Goal: Communication & Community: Answer question/provide support

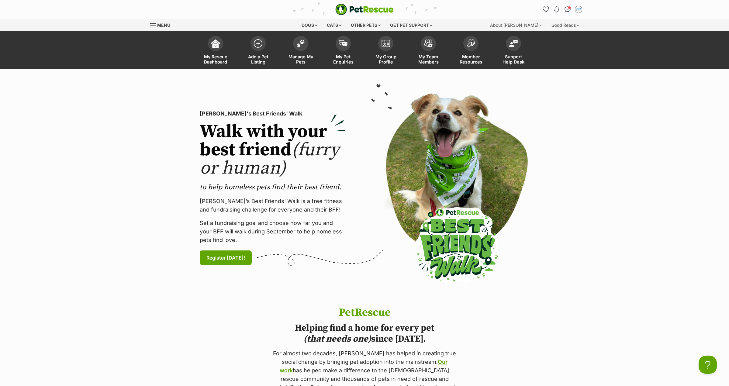
click at [654, 153] on section "PetRescue's Best Friends' Walk Walk with your best friend (furry or human) to h…" at bounding box center [364, 188] width 729 height 238
click at [567, 8] on img "Conversations" at bounding box center [568, 9] width 8 height 8
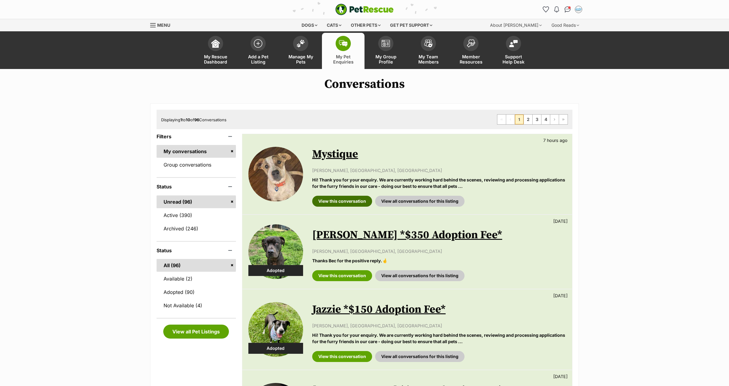
click at [326, 202] on link "View this conversation" at bounding box center [342, 201] width 60 height 11
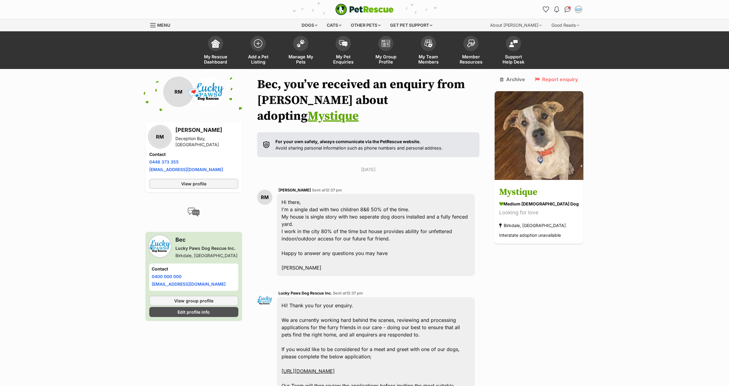
scroll to position [153, 0]
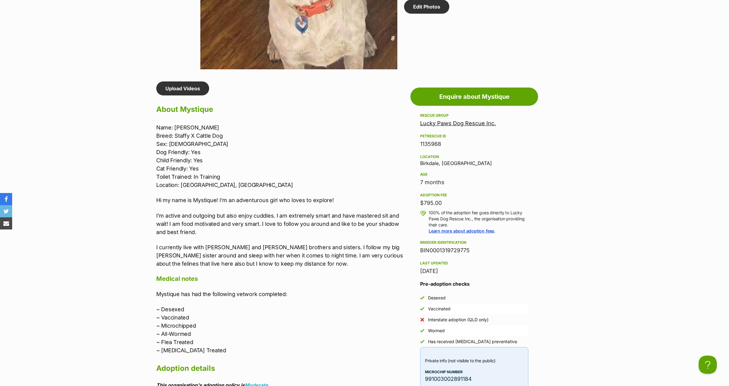
scroll to position [456, 0]
